Goal: Check status

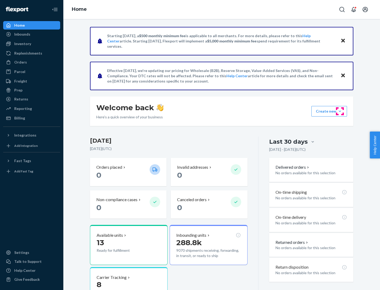
click at [340, 111] on button "Create new Create new inbound Create new order Create new product" at bounding box center [329, 111] width 36 height 11
click at [18, 90] on div "Prep" at bounding box center [18, 90] width 8 height 5
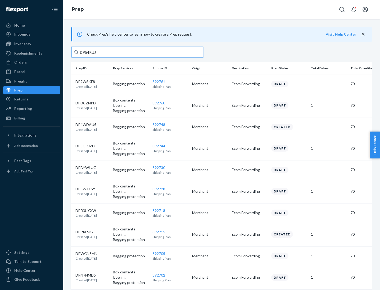
type input "DP54RUJL"
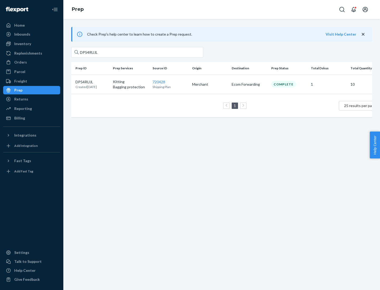
click at [92, 82] on p "DP54RUJL" at bounding box center [85, 81] width 21 height 5
